Goal: Information Seeking & Learning: Understand process/instructions

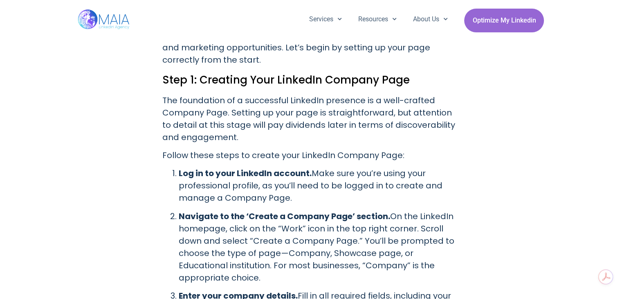
click at [322, 167] on p "Log in to your LinkedIn account. Make sure you’re using your professional profi…" at bounding box center [320, 185] width 282 height 37
drag, startPoint x: 0, startPoint y: 0, endPoint x: 402, endPoint y: 158, distance: 432.0
click at [402, 167] on p "Log in to your LinkedIn account. Make sure you’re using your professional profi…" at bounding box center [320, 185] width 282 height 37
click at [404, 167] on p "Log in to your LinkedIn account. Make sure you’re using your professional profi…" at bounding box center [320, 185] width 282 height 37
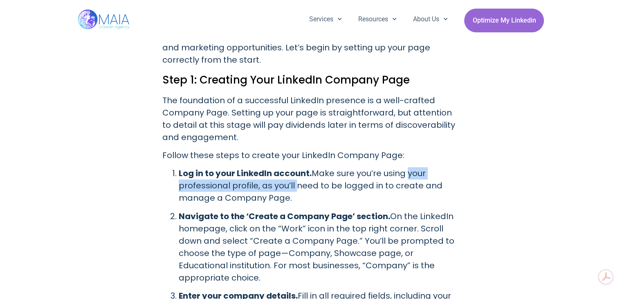
drag, startPoint x: 404, startPoint y: 158, endPoint x: 247, endPoint y: 179, distance: 158.6
click at [256, 178] on p "Log in to your LinkedIn account. Make sure you’re using your professional profi…" at bounding box center [320, 185] width 282 height 37
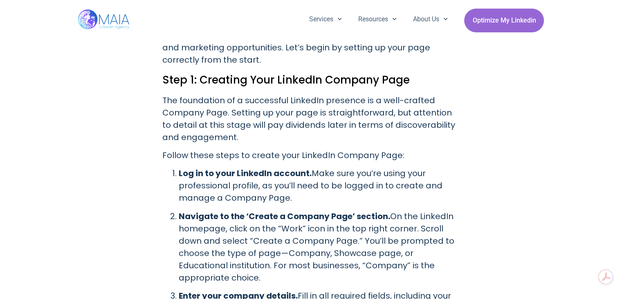
click at [244, 179] on p "Log in to your LinkedIn account. Make sure you’re using your professional profi…" at bounding box center [320, 185] width 282 height 37
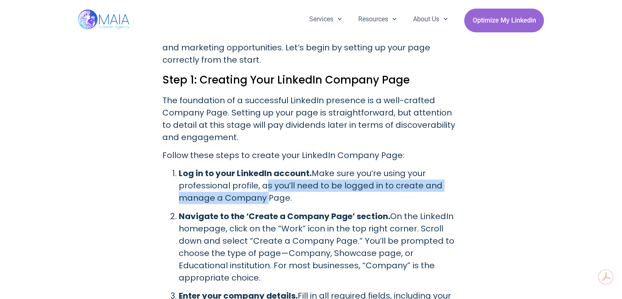
drag, startPoint x: 244, startPoint y: 179, endPoint x: 266, endPoint y: 177, distance: 21.8
click at [264, 177] on p "Log in to your LinkedIn account. Make sure you’re using your professional profi…" at bounding box center [320, 185] width 282 height 37
click at [272, 177] on p "Log in to your LinkedIn account. Make sure you’re using your professional profi…" at bounding box center [320, 185] width 282 height 37
drag, startPoint x: 272, startPoint y: 177, endPoint x: 307, endPoint y: 174, distance: 35.3
click at [300, 174] on p "Log in to your LinkedIn account. Make sure you’re using your professional profi…" at bounding box center [320, 185] width 282 height 37
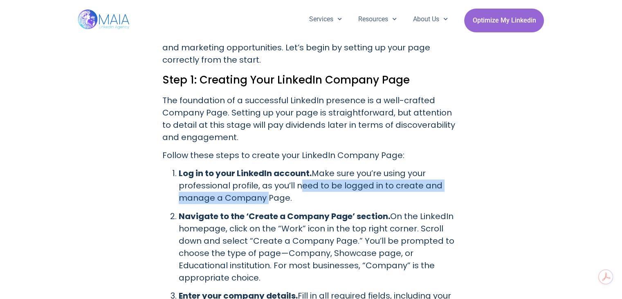
click at [312, 174] on p "Log in to your LinkedIn account. Make sure you’re using your professional profi…" at bounding box center [320, 185] width 282 height 37
drag, startPoint x: 312, startPoint y: 174, endPoint x: 433, endPoint y: 174, distance: 121.1
click at [419, 174] on p "Log in to your LinkedIn account. Make sure you’re using your professional profi…" at bounding box center [320, 185] width 282 height 37
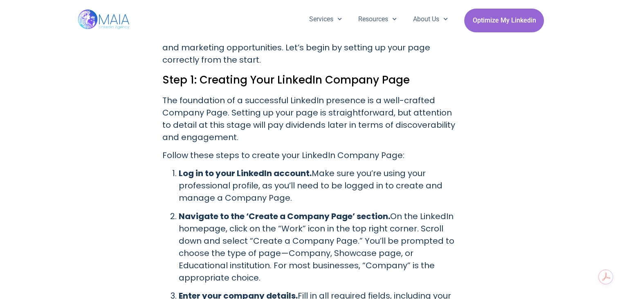
click at [439, 174] on p "Log in to your LinkedIn account. Make sure you’re using your professional profi…" at bounding box center [320, 185] width 282 height 37
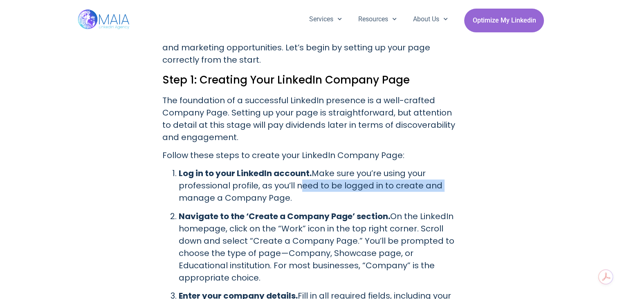
drag, startPoint x: 439, startPoint y: 174, endPoint x: 273, endPoint y: 175, distance: 166.2
click at [292, 174] on p "Log in to your LinkedIn account. Make sure you’re using your professional profi…" at bounding box center [320, 185] width 282 height 37
click at [273, 175] on p "Log in to your LinkedIn account. Make sure you’re using your professional profi…" at bounding box center [320, 185] width 282 height 37
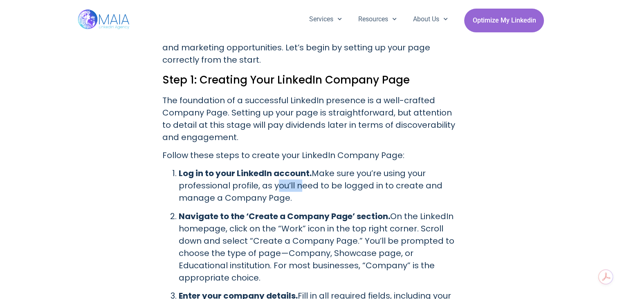
click at [273, 175] on p "Log in to your LinkedIn account. Make sure you’re using your professional profi…" at bounding box center [320, 185] width 282 height 37
drag, startPoint x: 273, startPoint y: 175, endPoint x: 320, endPoint y: 174, distance: 47.1
click at [319, 174] on p "Log in to your LinkedIn account. Make sure you’re using your professional profi…" at bounding box center [320, 185] width 282 height 37
click at [326, 174] on p "Log in to your LinkedIn account. Make sure you’re using your professional profi…" at bounding box center [320, 185] width 282 height 37
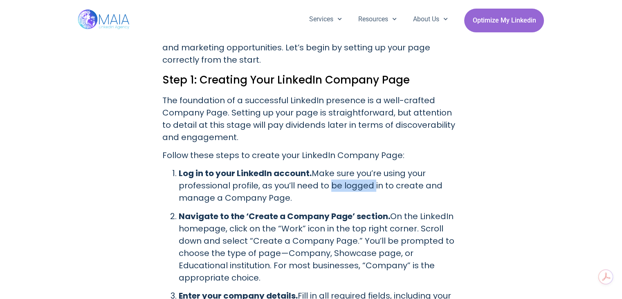
drag, startPoint x: 326, startPoint y: 174, endPoint x: 354, endPoint y: 174, distance: 28.2
click at [353, 174] on p "Log in to your LinkedIn account. Make sure you’re using your professional profi…" at bounding box center [320, 185] width 282 height 37
click at [358, 174] on p "Log in to your LinkedIn account. Make sure you’re using your professional profi…" at bounding box center [320, 185] width 282 height 37
drag, startPoint x: 358, startPoint y: 174, endPoint x: 429, endPoint y: 174, distance: 71.2
click at [429, 174] on p "Log in to your LinkedIn account. Make sure you’re using your professional profi…" at bounding box center [320, 185] width 282 height 37
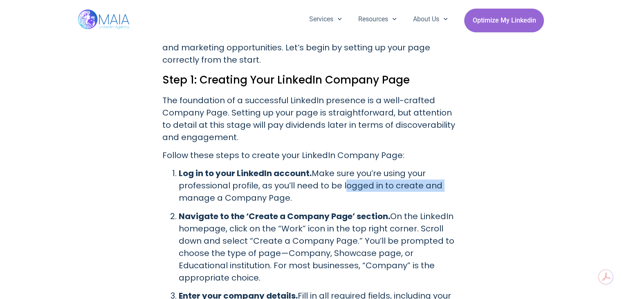
click at [429, 174] on p "Log in to your LinkedIn account. Make sure you’re using your professional profi…" at bounding box center [320, 185] width 282 height 37
drag, startPoint x: 429, startPoint y: 174, endPoint x: 372, endPoint y: 172, distance: 57.7
click at [376, 172] on p "Log in to your LinkedIn account. Make sure you’re using your professional profi…" at bounding box center [320, 185] width 282 height 37
click at [365, 172] on p "Log in to your LinkedIn account. Make sure you’re using your professional profi…" at bounding box center [320, 185] width 282 height 37
drag, startPoint x: 365, startPoint y: 172, endPoint x: 429, endPoint y: 175, distance: 63.9
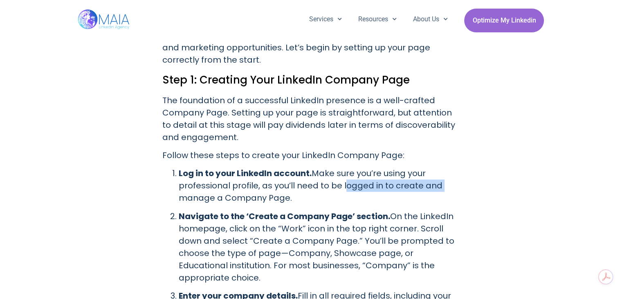
click at [428, 174] on p "Log in to your LinkedIn account. Make sure you’re using your professional profi…" at bounding box center [320, 185] width 282 height 37
click at [429, 175] on p "Log in to your LinkedIn account. Make sure you’re using your professional profi…" at bounding box center [320, 185] width 282 height 37
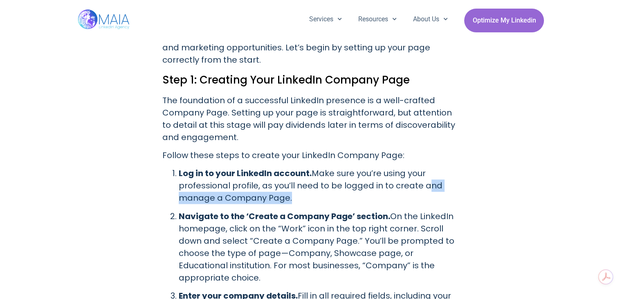
drag, startPoint x: 429, startPoint y: 175, endPoint x: 271, endPoint y: 189, distance: 158.6
click at [272, 189] on p "Log in to your LinkedIn account. Make sure you’re using your professional profi…" at bounding box center [320, 185] width 282 height 37
click at [271, 189] on p "Log in to your LinkedIn account. Make sure you’re using your professional profi…" at bounding box center [320, 185] width 282 height 37
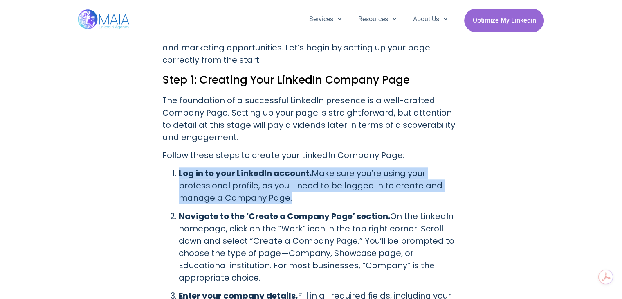
click at [271, 189] on p "Log in to your LinkedIn account. Make sure you’re using your professional profi…" at bounding box center [320, 185] width 282 height 37
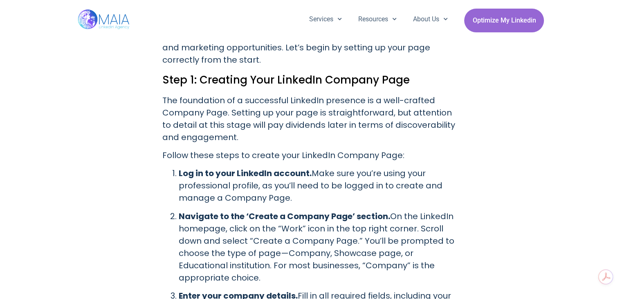
click at [214, 74] on h2 "Step 1: Creating Your LinkedIn Company Page" at bounding box center [311, 80] width 298 height 16
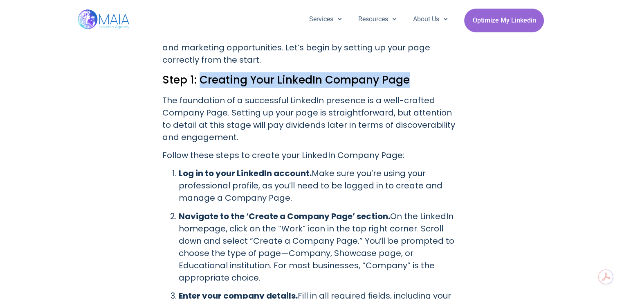
drag, startPoint x: 214, startPoint y: 74, endPoint x: 380, endPoint y: 70, distance: 165.4
click at [380, 72] on h2 "Step 1: Creating Your LinkedIn Company Page" at bounding box center [311, 80] width 298 height 16
copy h2 "Creating Your LinkedIn Company Page"
